Goal: Task Accomplishment & Management: Manage account settings

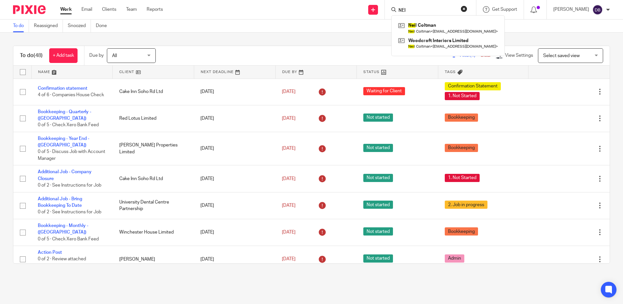
click at [426, 10] on input "NEI" at bounding box center [427, 11] width 59 height 6
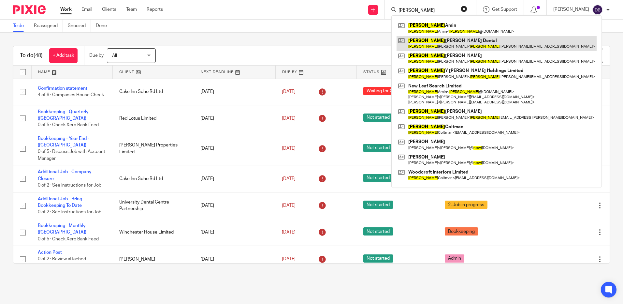
type input "NEEL"
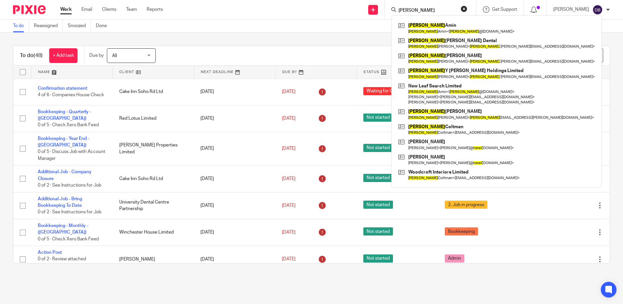
click at [8, 155] on div "To do (48) + Add task Due by All All Today Tomorrow This week Next week This mo…" at bounding box center [311, 155] width 623 height 244
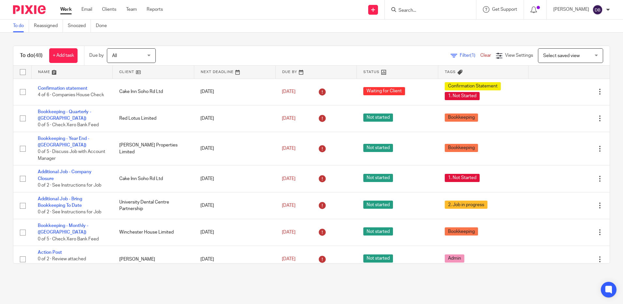
click at [421, 8] on input "Search" at bounding box center [427, 11] width 59 height 6
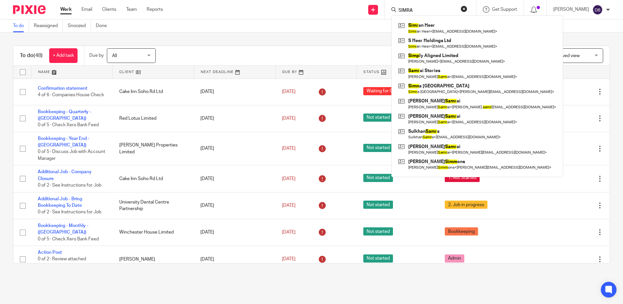
type input "SIMRAN"
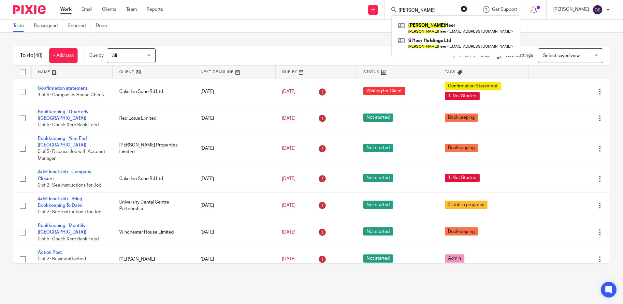
drag, startPoint x: 433, startPoint y: 8, endPoint x: 339, endPoint y: 9, distance: 93.2
click at [339, 9] on div "Send new email Create task Add client Request signature SIMRAN Simran Heer Simr…" at bounding box center [398, 9] width 450 height 19
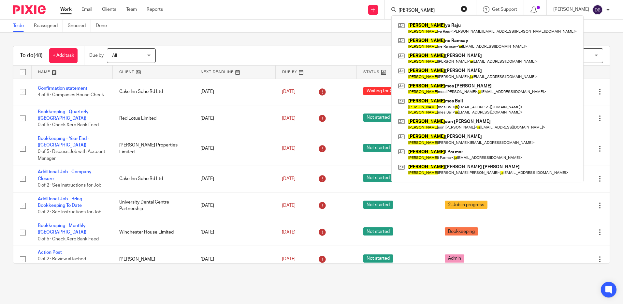
type input "J"
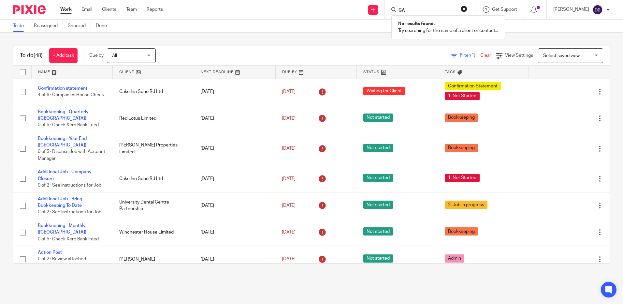
type input "G"
click at [426, 16] on div at bounding box center [430, 9] width 91 height 19
click at [423, 8] on input "Search" at bounding box center [427, 11] width 59 height 6
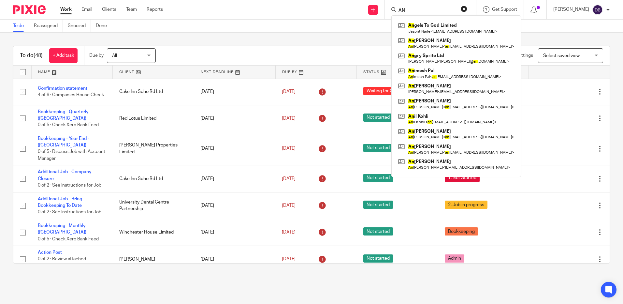
type input "A"
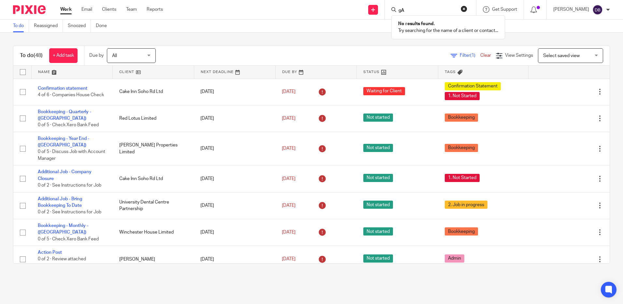
type input "g"
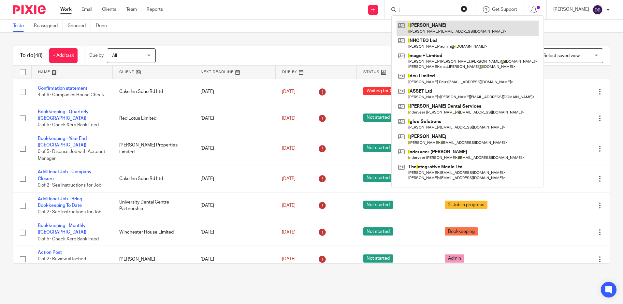
type input "i"
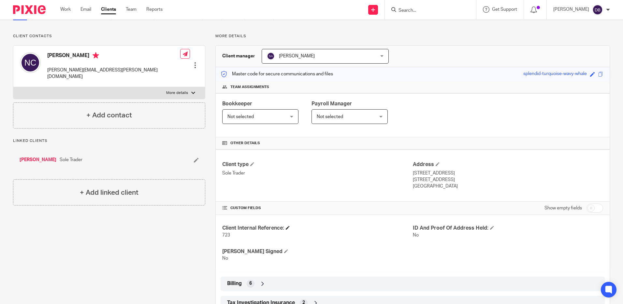
scroll to position [79, 0]
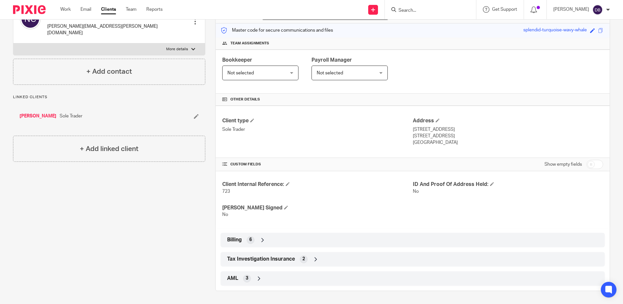
click at [285, 255] on span "Tax Investigation Insurance" at bounding box center [261, 258] width 68 height 7
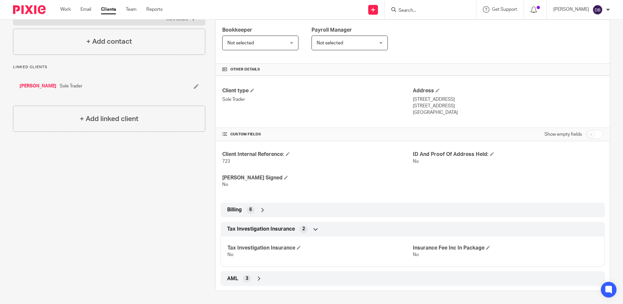
click at [264, 276] on div "AML 3" at bounding box center [412, 278] width 374 height 11
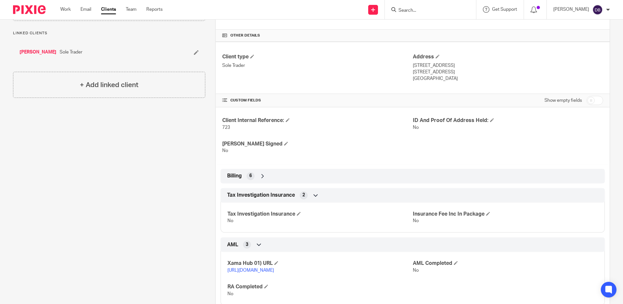
scroll to position [170, 0]
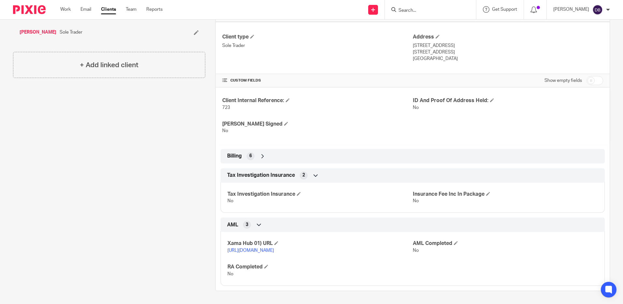
click at [269, 149] on div "Billing 6" at bounding box center [413, 156] width 384 height 14
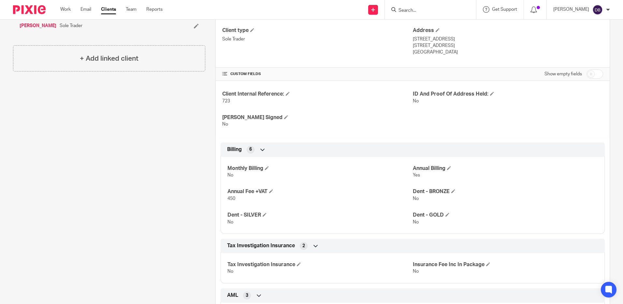
click at [271, 149] on div "Billing 6" at bounding box center [412, 149] width 374 height 11
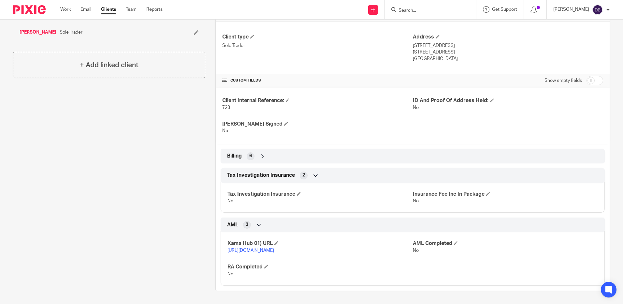
click at [271, 151] on div "Billing 6" at bounding box center [412, 156] width 374 height 11
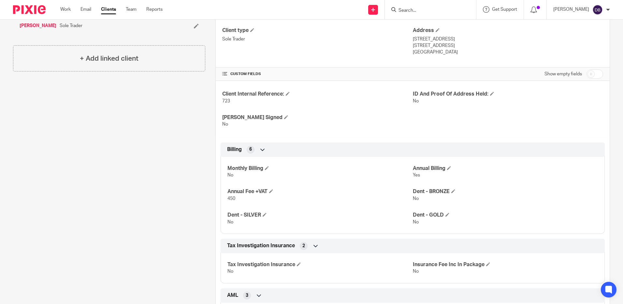
click at [348, 121] on div "LoE Signed No" at bounding box center [317, 121] width 190 height 14
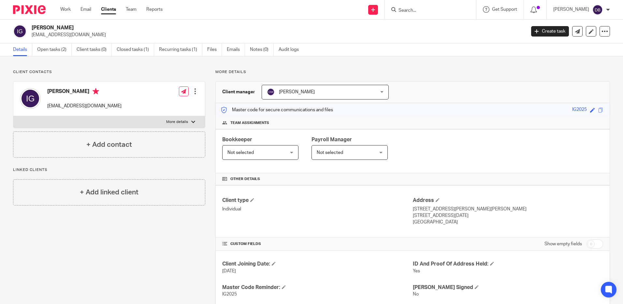
click at [403, 6] on form at bounding box center [432, 10] width 69 height 8
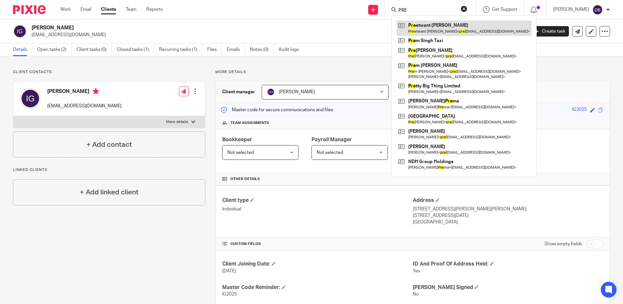
type input "PRE"
click at [454, 32] on link at bounding box center [463, 28] width 135 height 15
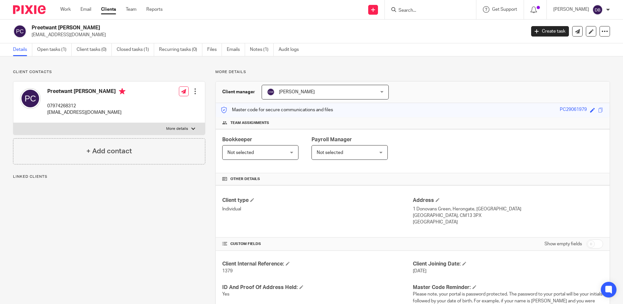
click at [418, 9] on input "Search" at bounding box center [427, 11] width 59 height 6
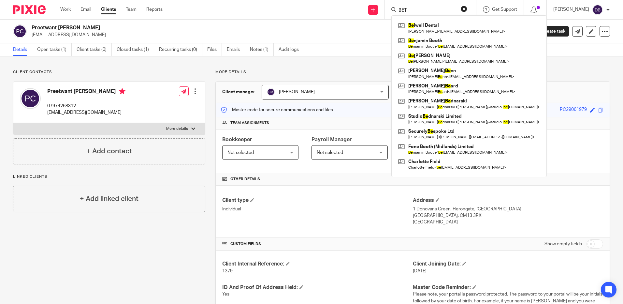
type input "BETH"
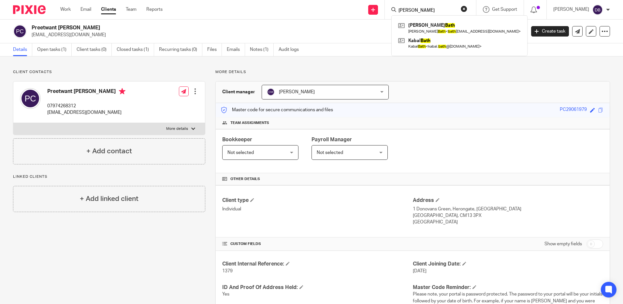
drag, startPoint x: 418, startPoint y: 9, endPoint x: 369, endPoint y: 6, distance: 49.7
click at [369, 6] on div "Send new email Create task Add client Request signature BETH Rajinder Bath Raji…" at bounding box center [397, 9] width 451 height 19
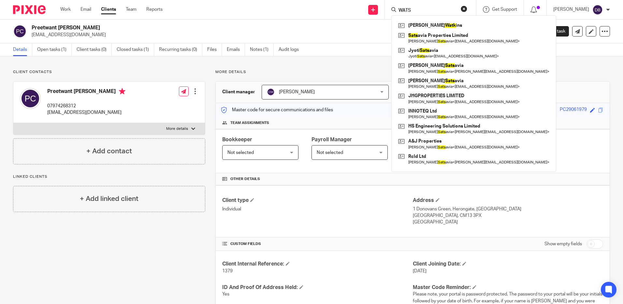
type input "WATS"
click at [467, 7] on button "reset" at bounding box center [464, 9] width 7 height 7
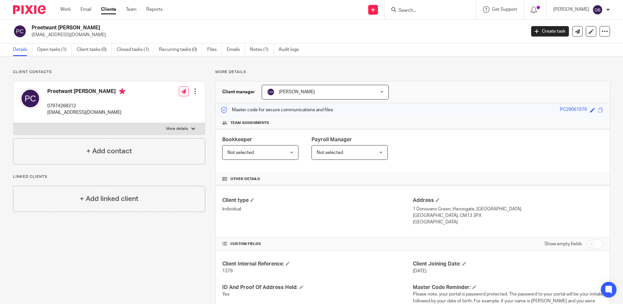
click at [416, 11] on input "Search" at bounding box center [427, 11] width 59 height 6
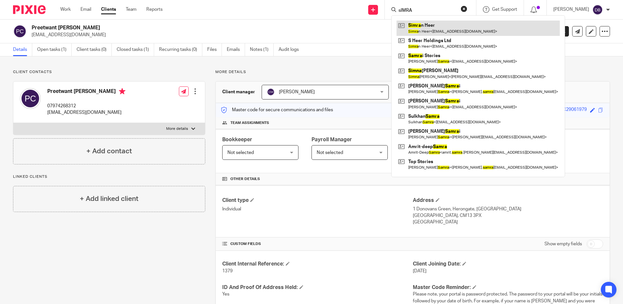
type input "sIMRA"
click at [445, 28] on link at bounding box center [477, 28] width 163 height 15
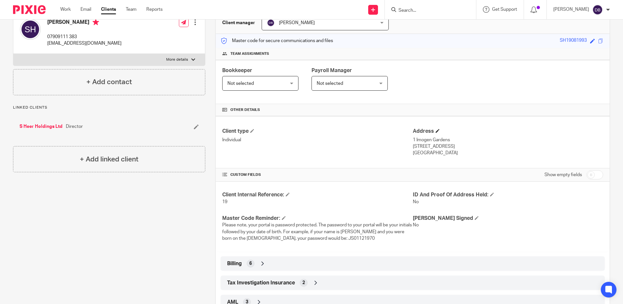
scroll to position [112, 0]
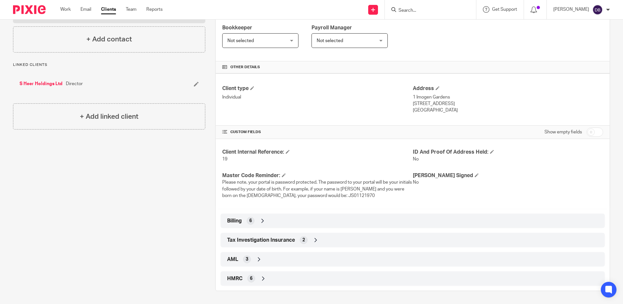
click at [336, 238] on div "Tax Investigation Insurance 2" at bounding box center [412, 239] width 374 height 11
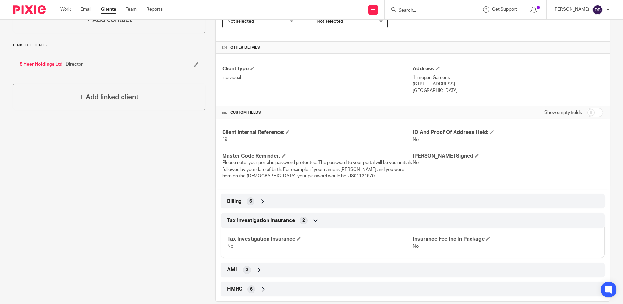
scroll to position [142, 0]
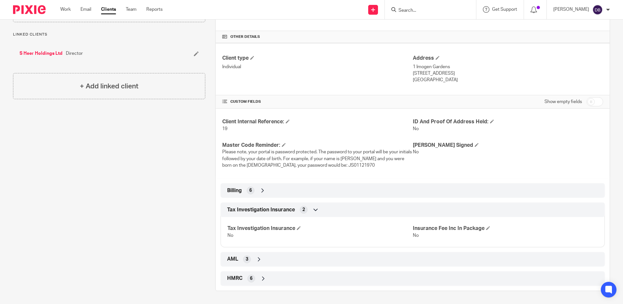
click at [342, 253] on div "AML 3" at bounding box center [413, 259] width 384 height 14
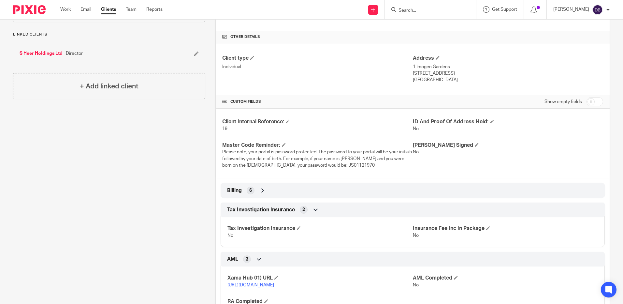
click at [339, 257] on div "AML 3" at bounding box center [412, 258] width 374 height 11
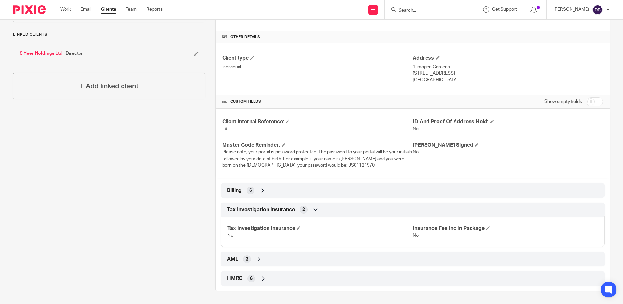
click at [339, 257] on div "AML 3" at bounding box center [412, 258] width 374 height 11
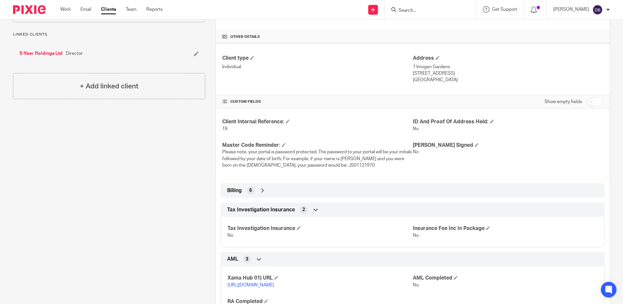
click at [339, 257] on div "AML 3" at bounding box center [412, 258] width 374 height 11
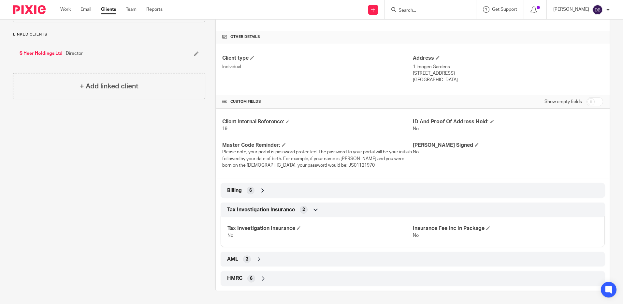
click at [348, 282] on div "HMRC 6" at bounding box center [412, 278] width 374 height 11
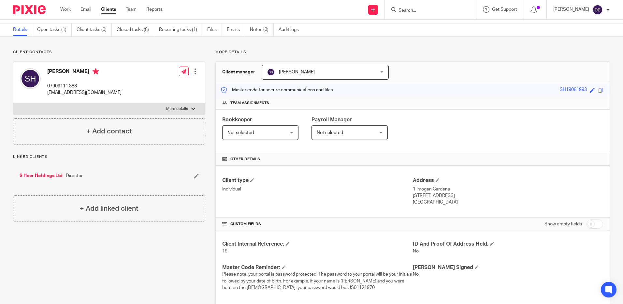
scroll to position [0, 0]
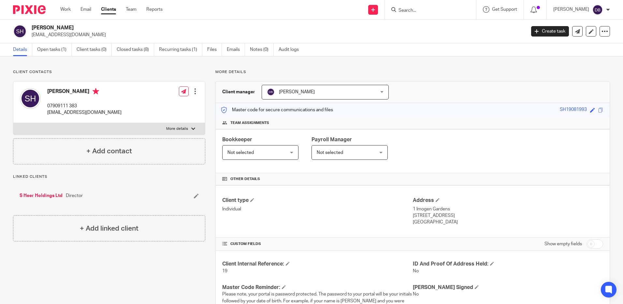
click at [410, 8] on input "Search" at bounding box center [427, 11] width 59 height 6
click at [419, 11] on input "Search" at bounding box center [427, 11] width 59 height 6
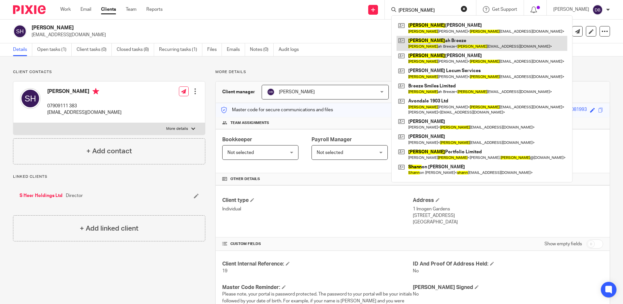
type input "hann"
click at [450, 41] on link at bounding box center [481, 43] width 171 height 15
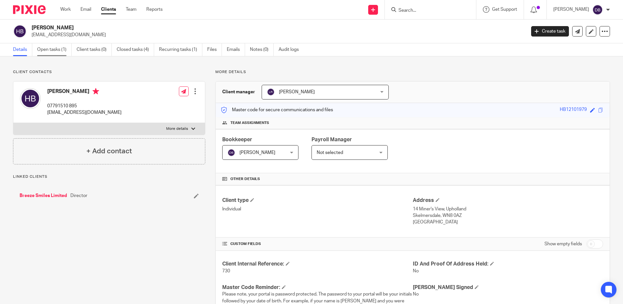
click at [50, 49] on link "Open tasks (1)" at bounding box center [54, 49] width 35 height 13
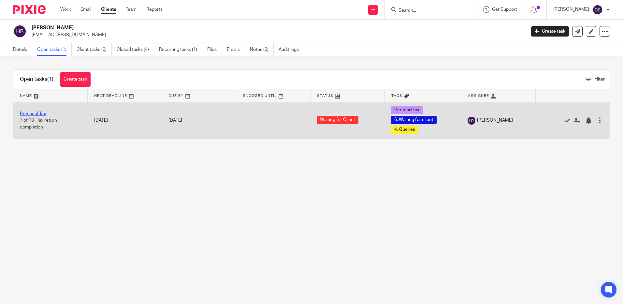
click at [35, 114] on link "Personal Tax" at bounding box center [33, 113] width 26 height 5
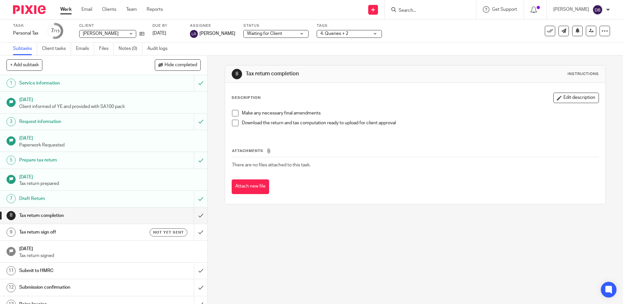
click at [45, 200] on h1 "Draft Return" at bounding box center [75, 199] width 112 height 10
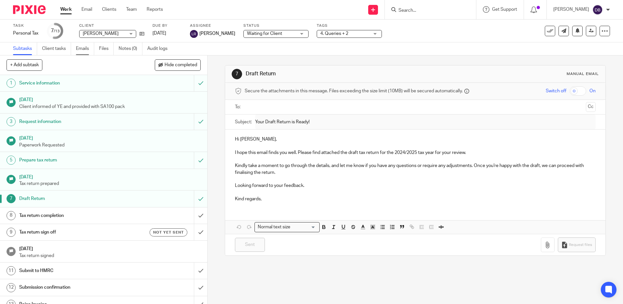
click at [82, 50] on link "Emails" at bounding box center [85, 48] width 18 height 13
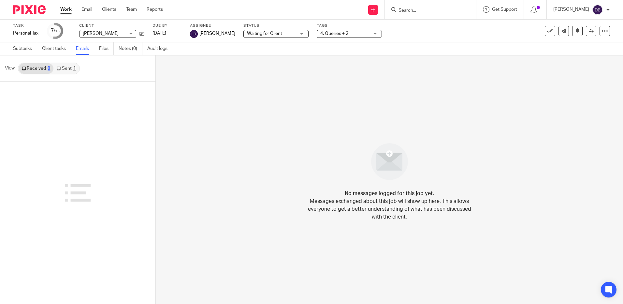
click at [67, 69] on link "Sent 1" at bounding box center [65, 68] width 25 height 10
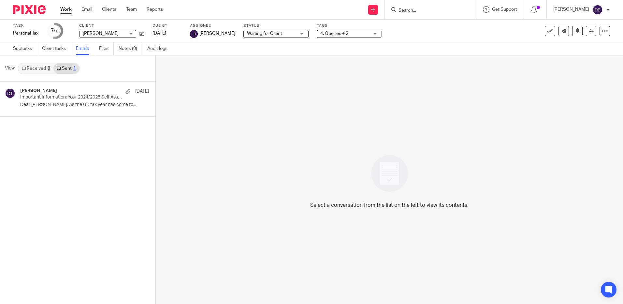
click at [36, 69] on link "Received 0" at bounding box center [36, 68] width 35 height 10
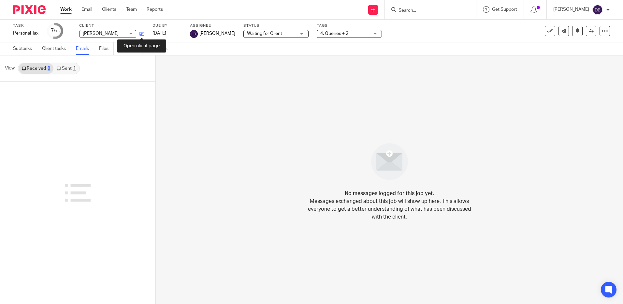
click at [143, 34] on icon at bounding box center [141, 33] width 5 height 5
click at [408, 10] on input "Search" at bounding box center [427, 11] width 59 height 6
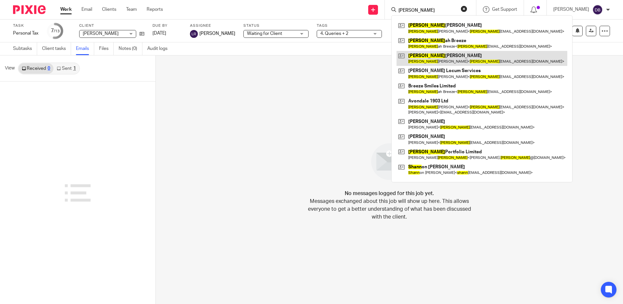
type input "hann"
click at [438, 58] on link at bounding box center [481, 58] width 171 height 15
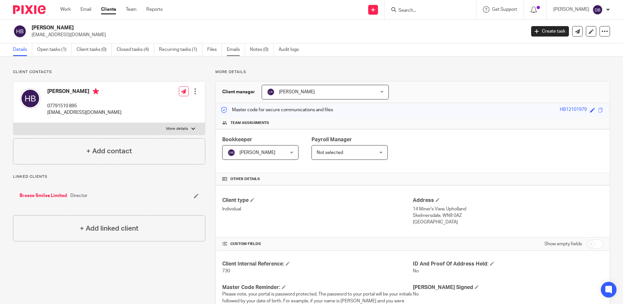
click at [238, 50] on link "Emails" at bounding box center [236, 49] width 18 height 13
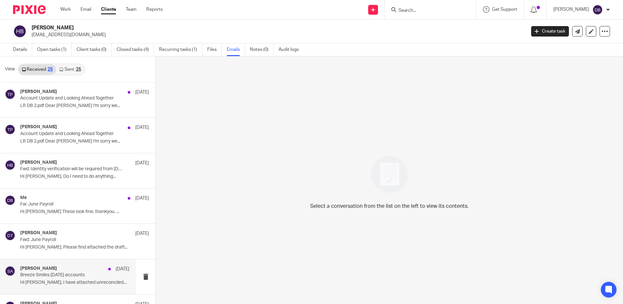
click at [59, 280] on p "Hi [PERSON_NAME], I have attached unreconciled..." at bounding box center [74, 283] width 109 height 6
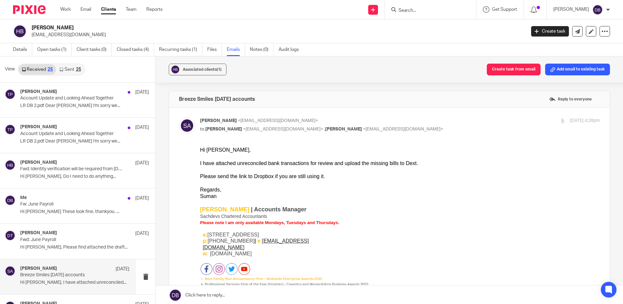
click at [64, 66] on link "Sent 25" at bounding box center [70, 69] width 28 height 10
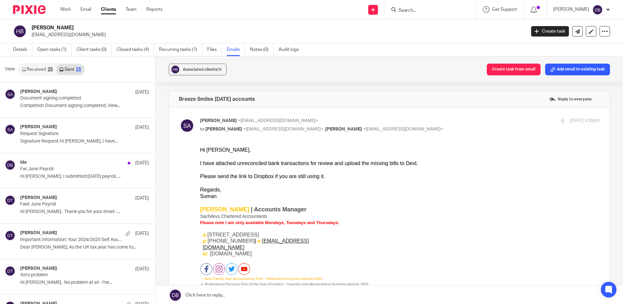
scroll to position [1, 0]
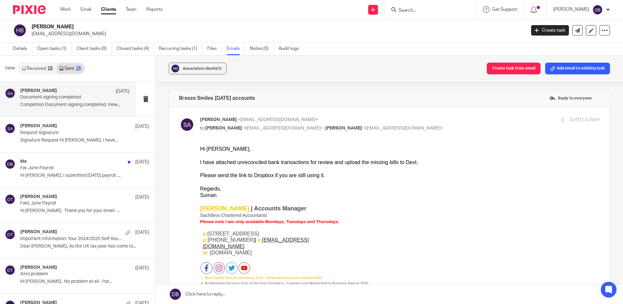
click at [77, 100] on p "Document signing completed" at bounding box center [63, 97] width 87 height 6
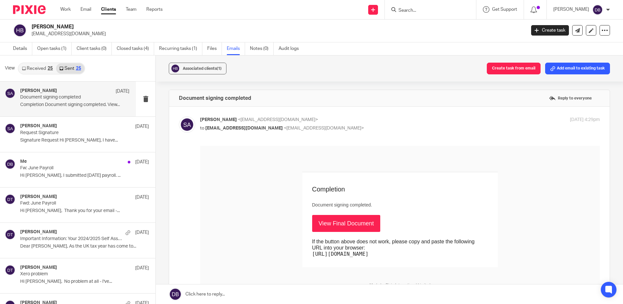
scroll to position [0, 0]
click at [68, 140] on p "Signature Request Hi Hannah, I have..." at bounding box center [74, 140] width 109 height 6
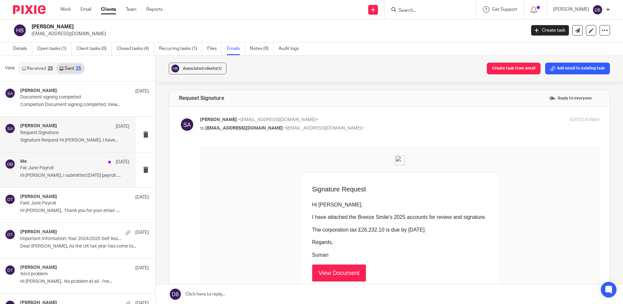
click at [60, 162] on div "Me 25 Jun" at bounding box center [74, 162] width 109 height 7
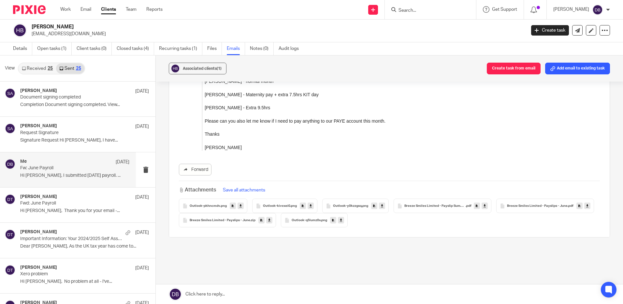
scroll to position [986, 0]
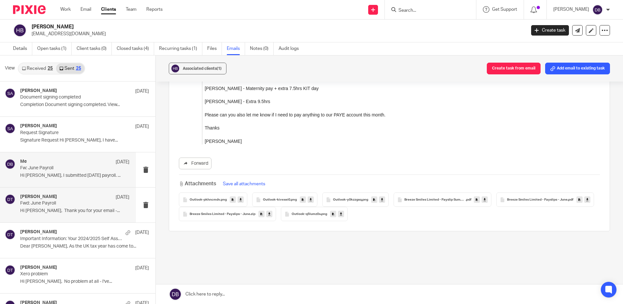
click at [54, 214] on div "Deanna Templeton 25 Jun Fwd: June Payroll Hi Hannah, Thank you for your email -…" at bounding box center [74, 205] width 109 height 22
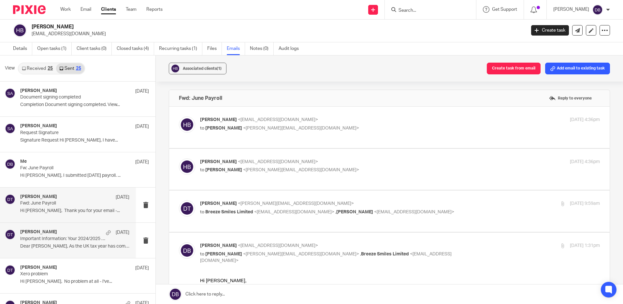
scroll to position [0, 0]
click at [80, 237] on p "Important Information: Your 2024/2025 Self Assessment" at bounding box center [63, 239] width 87 height 6
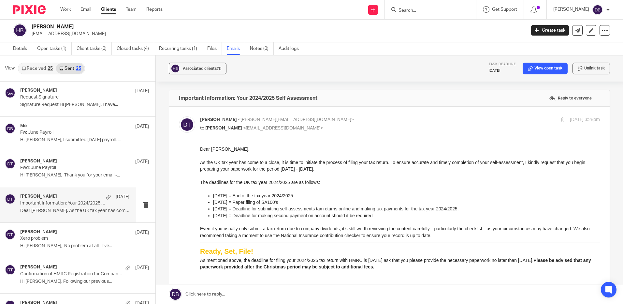
scroll to position [98, 0]
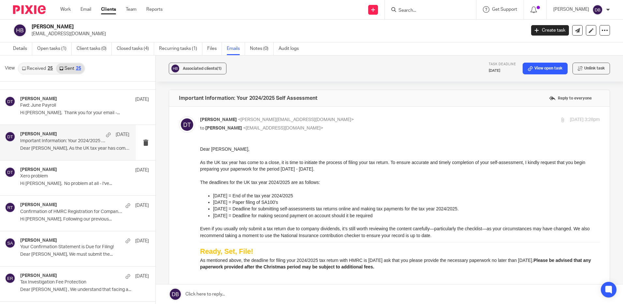
drag, startPoint x: 430, startPoint y: 19, endPoint x: 431, endPoint y: 15, distance: 4.0
click at [431, 17] on div at bounding box center [430, 9] width 91 height 19
click at [431, 15] on div at bounding box center [430, 9] width 91 height 19
click at [413, 13] on input "Search" at bounding box center [427, 11] width 59 height 6
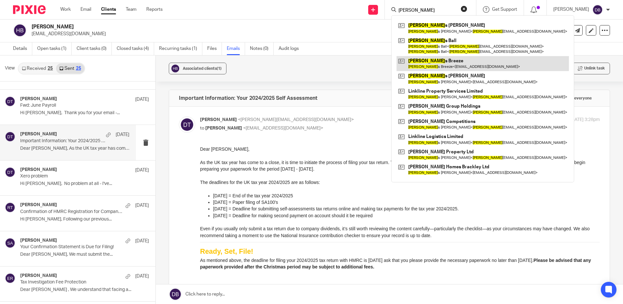
type input "jame"
click at [427, 61] on link at bounding box center [482, 63] width 172 height 15
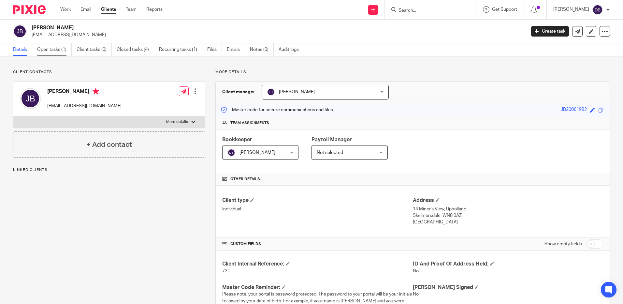
click at [50, 46] on link "Open tasks (1)" at bounding box center [54, 49] width 35 height 13
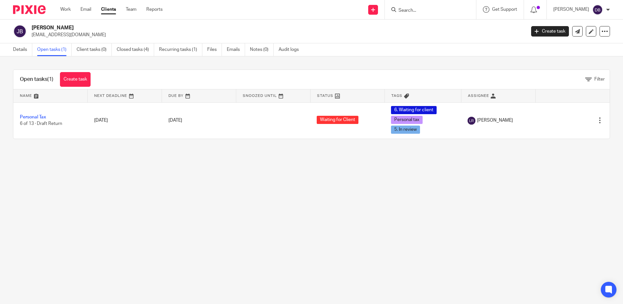
click at [35, 118] on link "Personal Tax" at bounding box center [33, 117] width 26 height 5
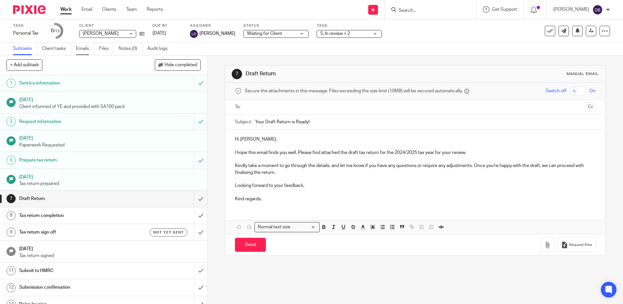
click at [79, 45] on link "Emails" at bounding box center [85, 48] width 18 height 13
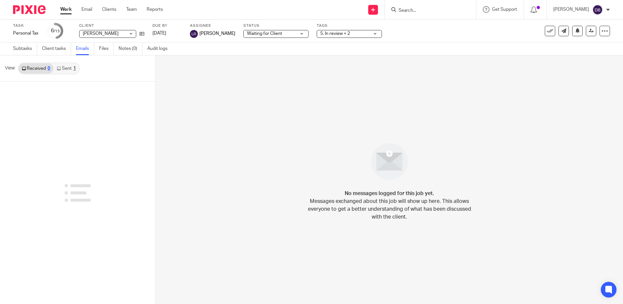
click at [62, 67] on link "Sent 1" at bounding box center [65, 68] width 25 height 10
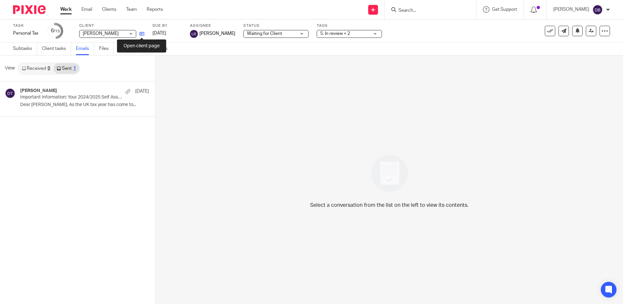
click at [143, 35] on icon at bounding box center [141, 33] width 5 height 5
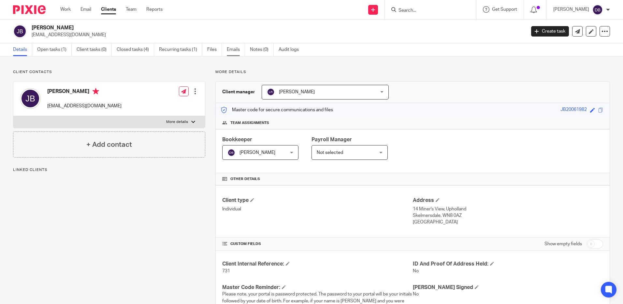
click at [230, 49] on link "Emails" at bounding box center [236, 49] width 18 height 13
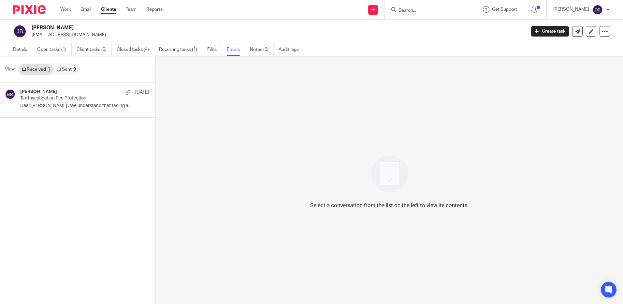
click at [65, 69] on link "Sent 9" at bounding box center [65, 69] width 25 height 10
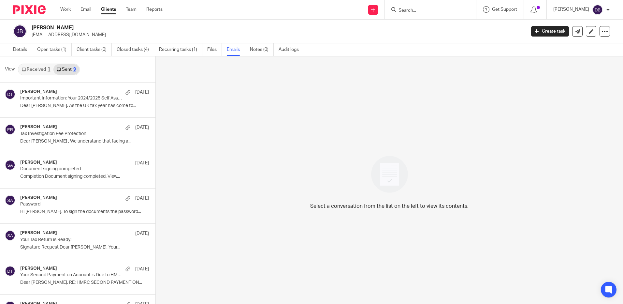
click at [34, 66] on link "Received 1" at bounding box center [36, 69] width 35 height 10
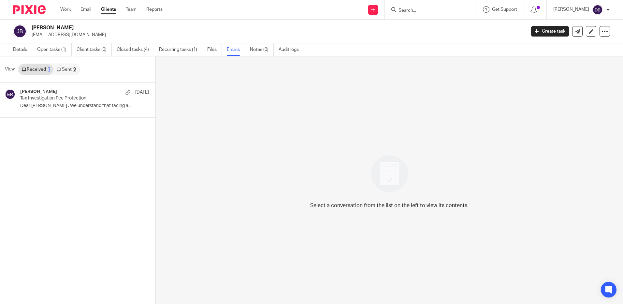
click at [68, 64] on link "Sent 9" at bounding box center [65, 69] width 25 height 10
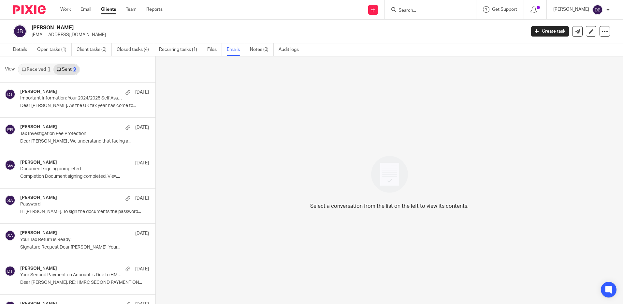
click at [415, 10] on input "Search" at bounding box center [427, 11] width 59 height 6
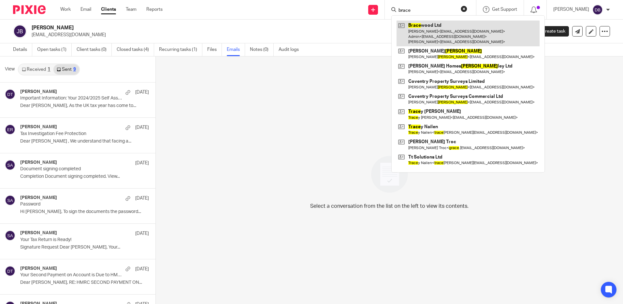
type input "brace"
click at [422, 25] on link at bounding box center [467, 34] width 143 height 26
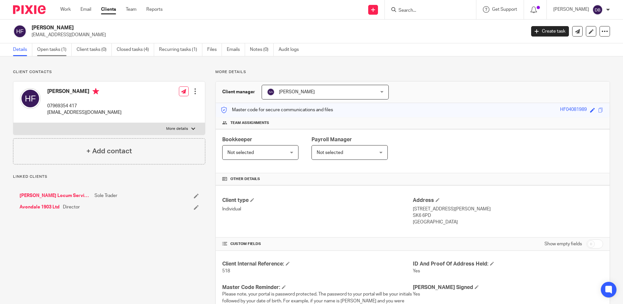
click at [53, 46] on link "Open tasks (1)" at bounding box center [54, 49] width 35 height 13
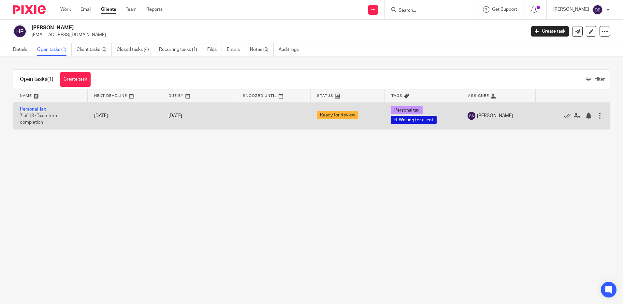
click at [29, 108] on link "Personal Tax" at bounding box center [33, 109] width 26 height 5
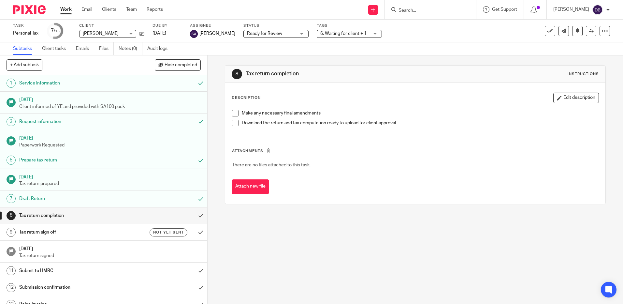
click at [410, 10] on input "Search" at bounding box center [427, 11] width 59 height 6
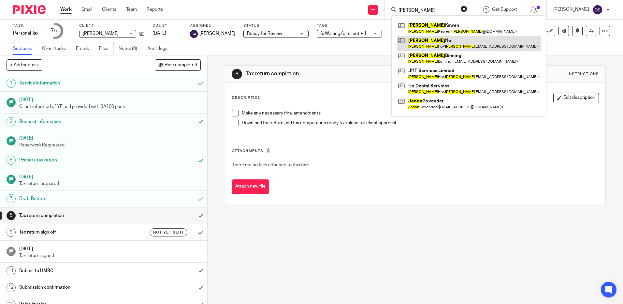
type input "jason"
click at [435, 42] on link at bounding box center [468, 43] width 145 height 15
click at [433, 42] on link at bounding box center [468, 43] width 145 height 15
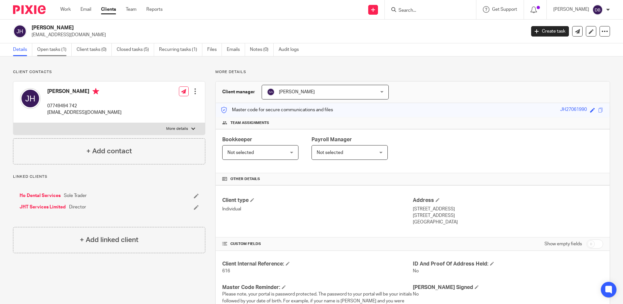
click at [64, 49] on link "Open tasks (1)" at bounding box center [54, 49] width 35 height 13
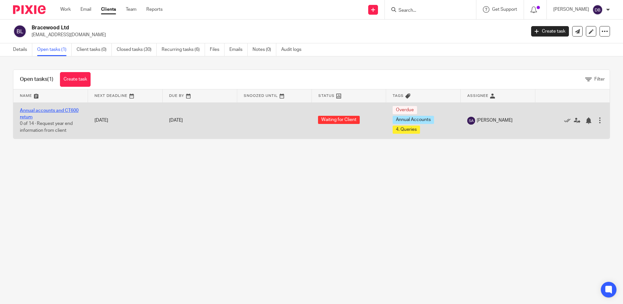
click at [53, 110] on link "Annual accounts and CT600 return" at bounding box center [49, 113] width 59 height 11
